Goal: Task Accomplishment & Management: Manage account settings

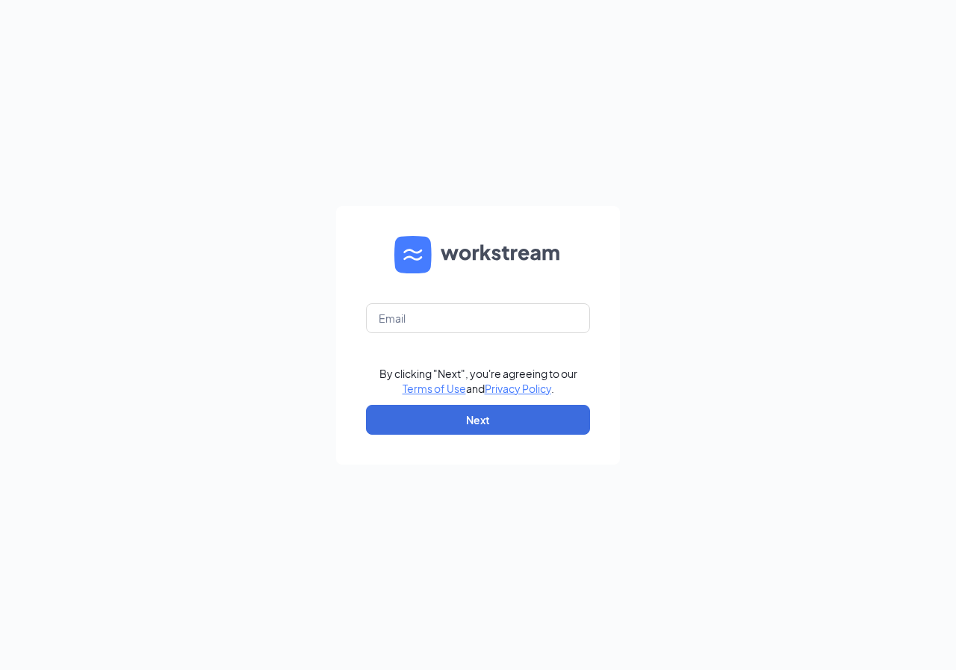
click at [906, 153] on div "By clicking "Next", you're agreeing to our Terms of Use and Privacy Policy . Ne…" at bounding box center [478, 335] width 956 height 670
click at [461, 316] on input "text" at bounding box center [478, 318] width 224 height 30
type input "tmccoy@ddcoastal.com"
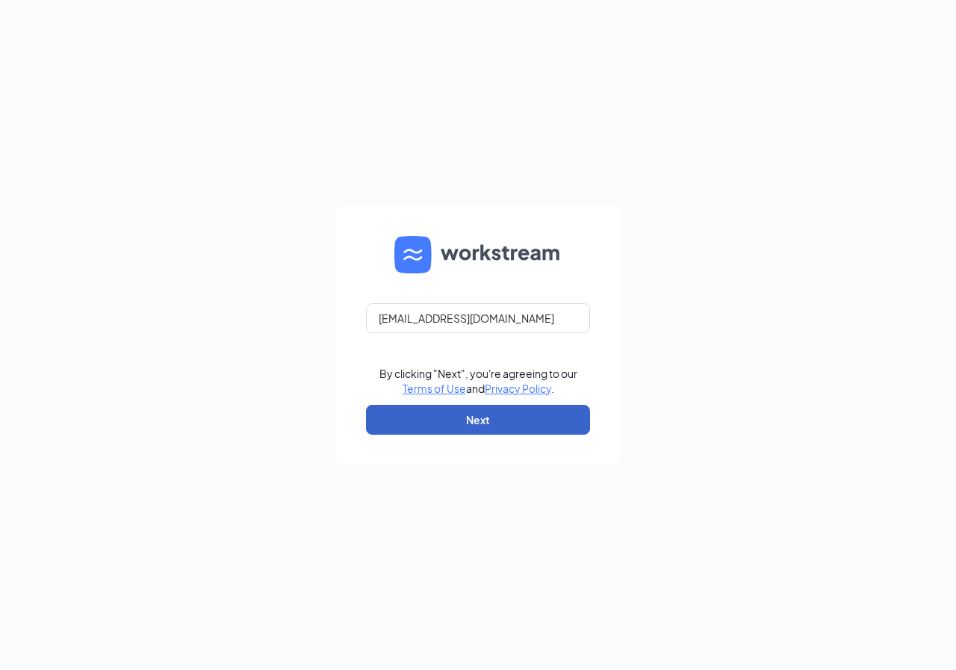
click at [464, 423] on button "Next" at bounding box center [478, 420] width 224 height 30
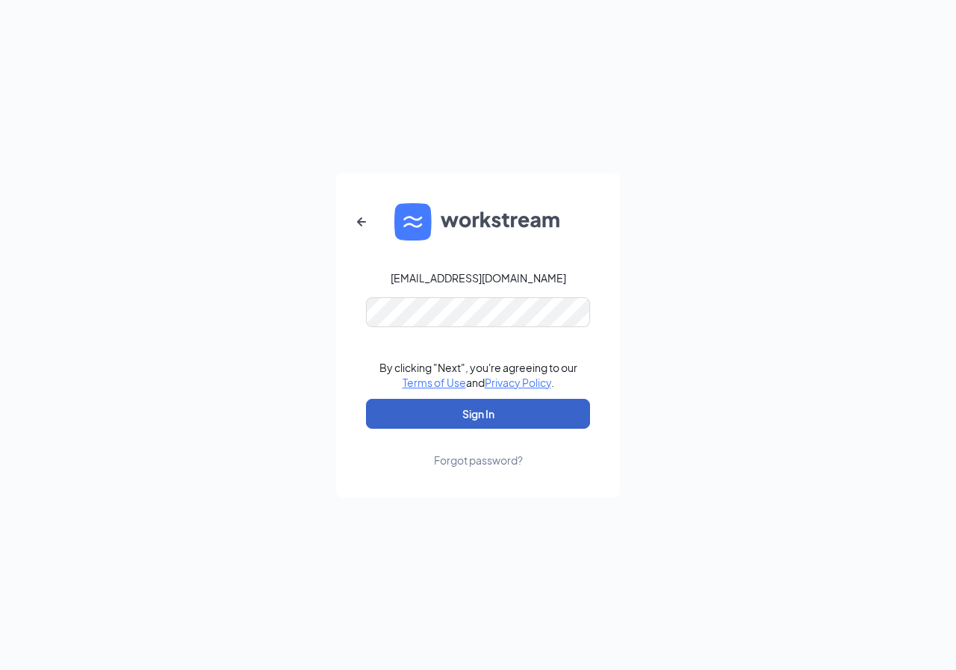
click at [479, 408] on button "Sign In" at bounding box center [478, 414] width 224 height 30
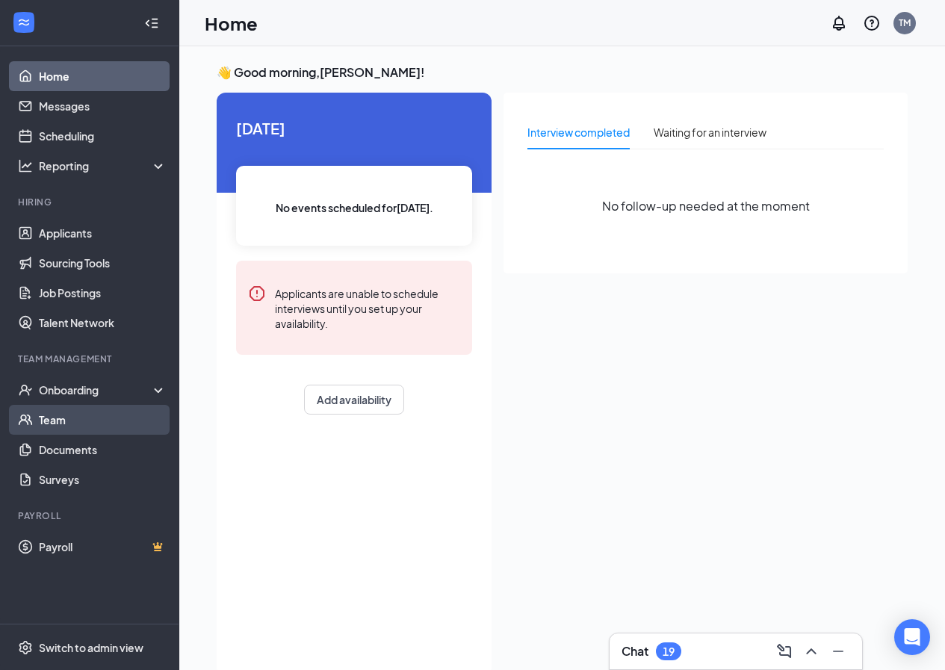
click at [55, 419] on link "Team" at bounding box center [103, 420] width 128 height 30
